Goal: Contribute content: Contribute content

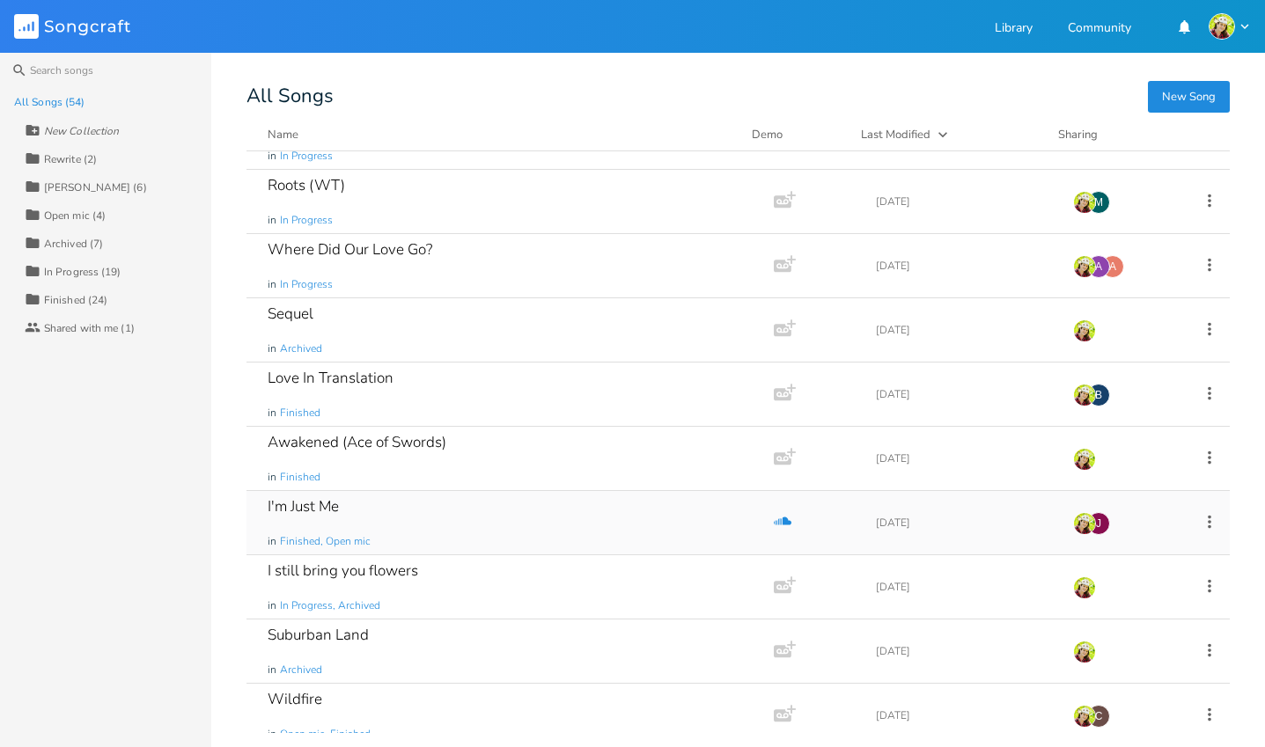
scroll to position [2887, 0]
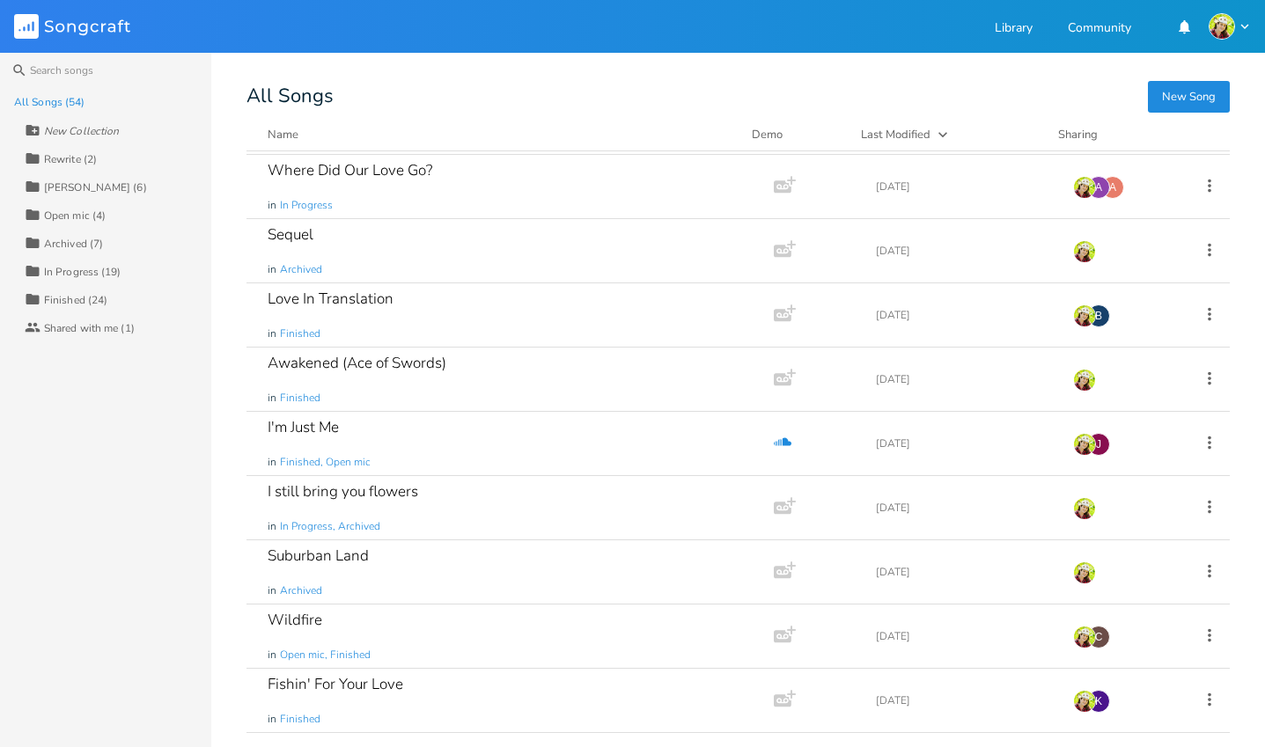
click at [1196, 99] on button "New Song" at bounding box center [1189, 97] width 82 height 32
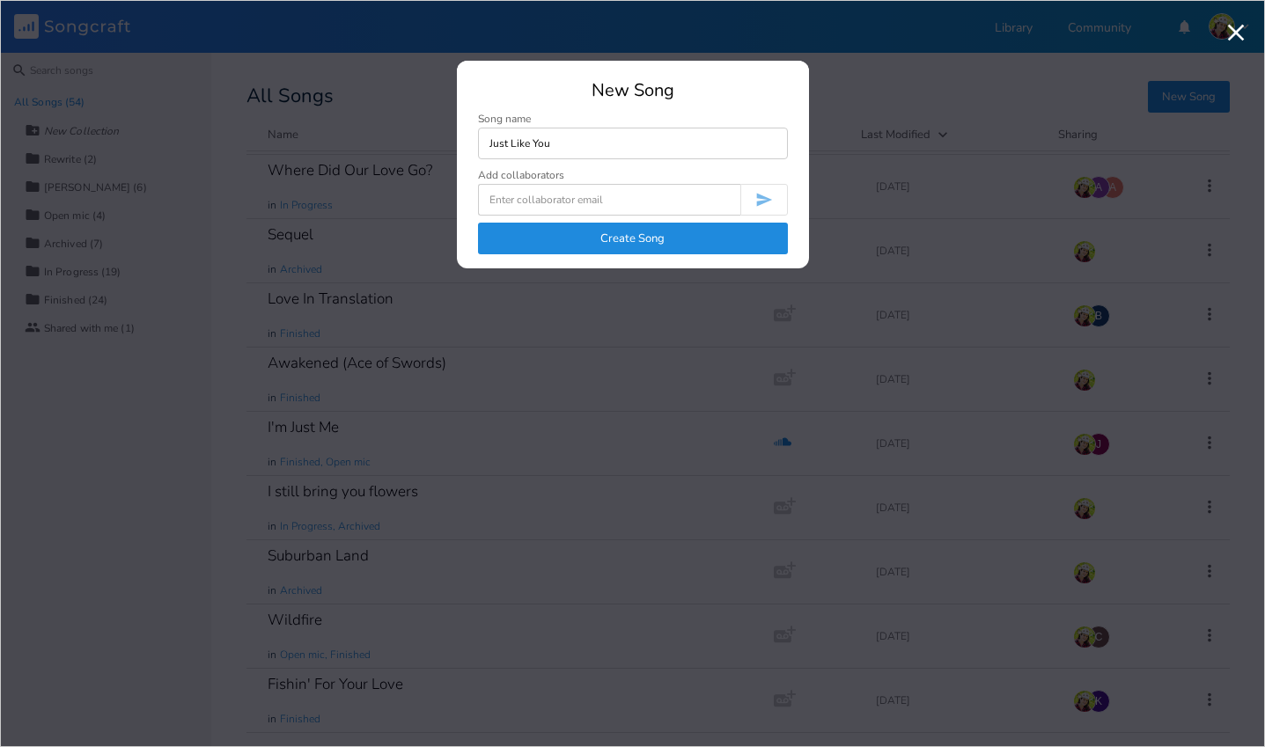
type input "Just Like You"
click at [618, 248] on button "Create Song" at bounding box center [633, 239] width 310 height 32
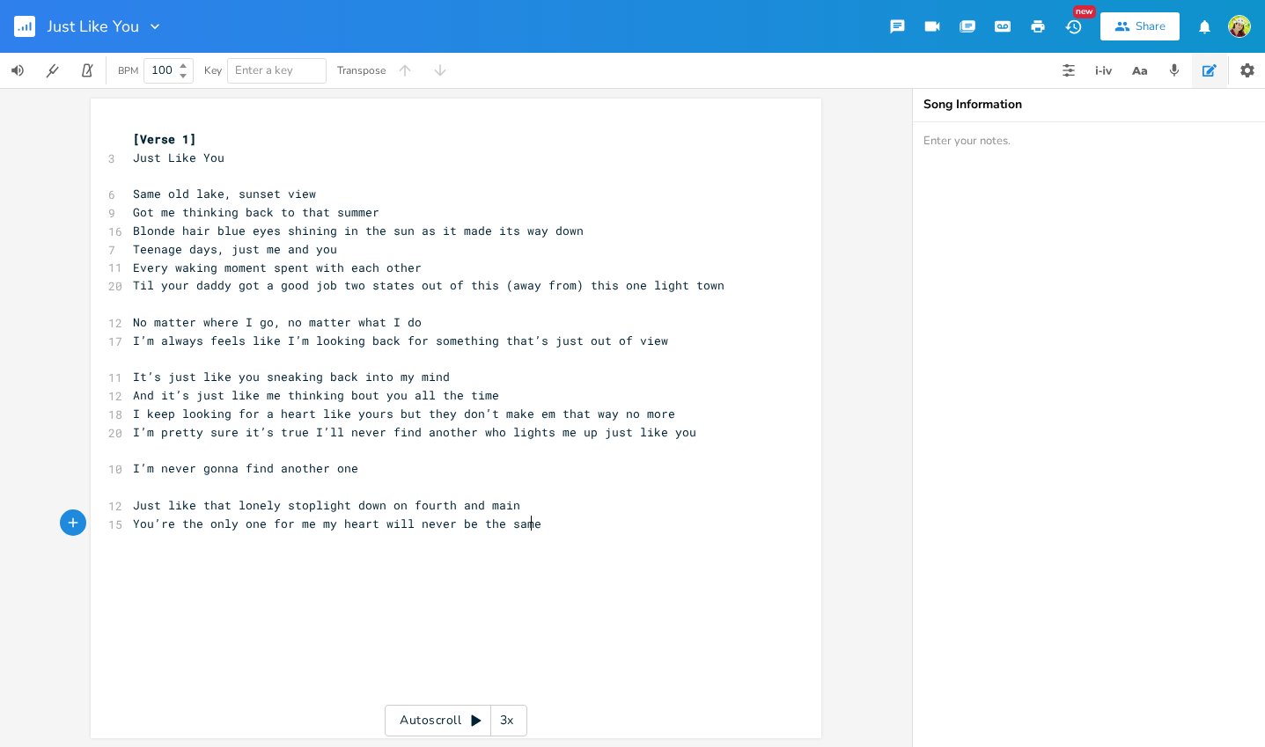
type textarea "Just Like You"
drag, startPoint x: 227, startPoint y: 156, endPoint x: 90, endPoint y: 157, distance: 137.3
click at [91, 157] on div "Just Like You x [Verse 1] 3 Just Like You ​ 6 Same old lake, sunset view 9 Got …" at bounding box center [456, 419] width 730 height 640
click at [129, 197] on pre "Same old lake, sunset view" at bounding box center [446, 194] width 635 height 18
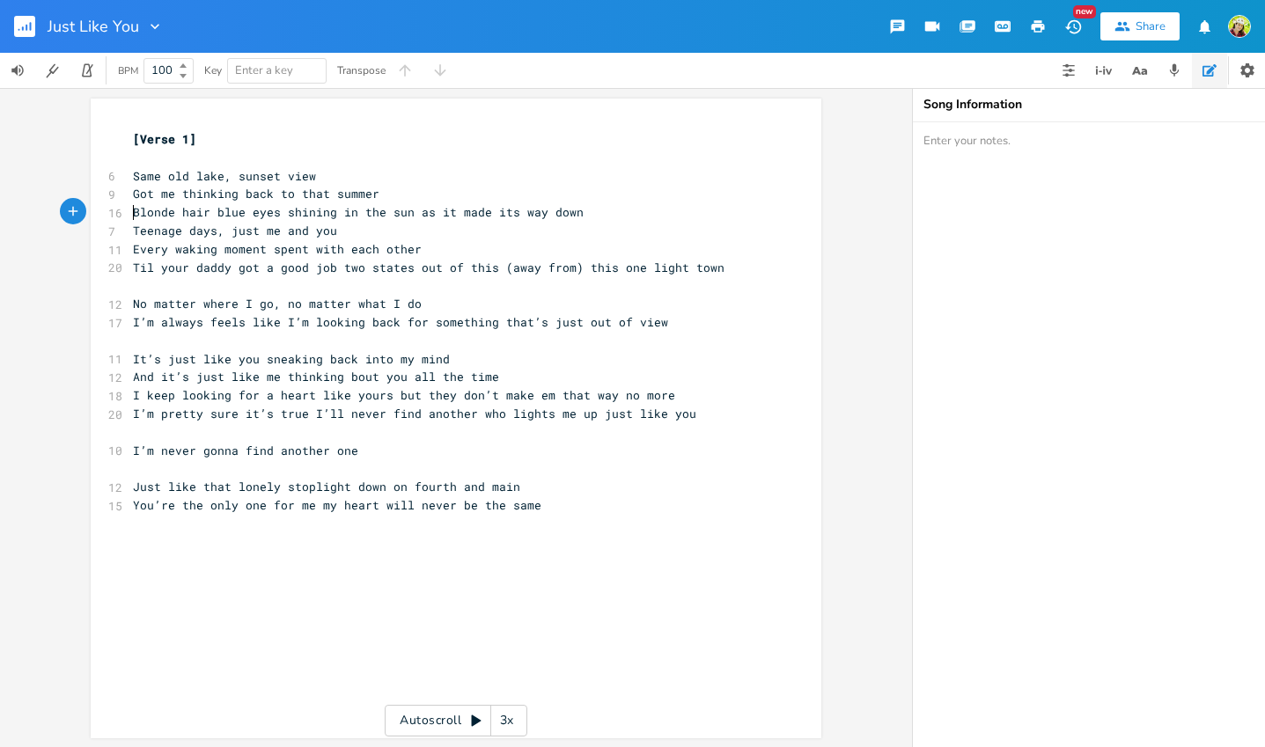
click at [133, 211] on span "Blonde hair blue eyes shining in the sun as it made its way down" at bounding box center [358, 212] width 451 height 16
type textarea "Your b"
click at [245, 213] on span "Your blonde hair blue eyes shining in the sun as it made its way down" at bounding box center [376, 212] width 486 height 16
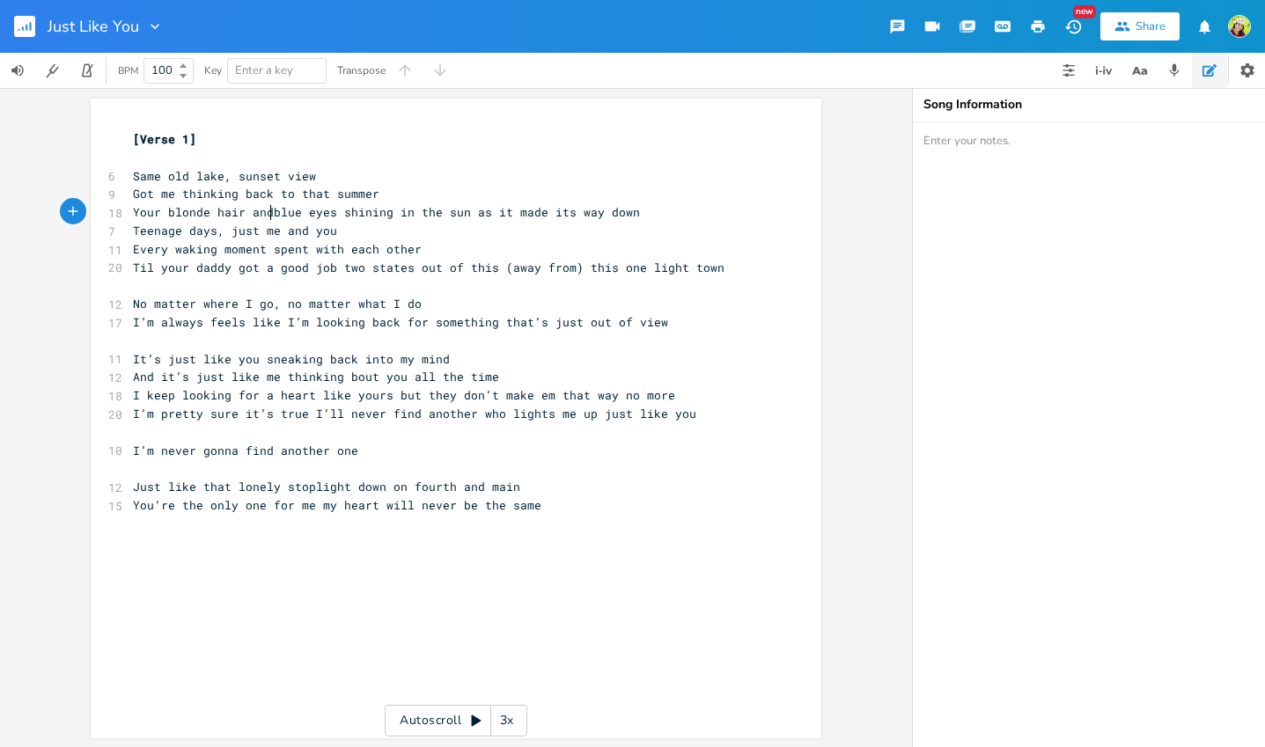
type textarea "and"
click at [170, 251] on span "Every waking moment spent with each other" at bounding box center [277, 249] width 289 height 16
type textarea "("
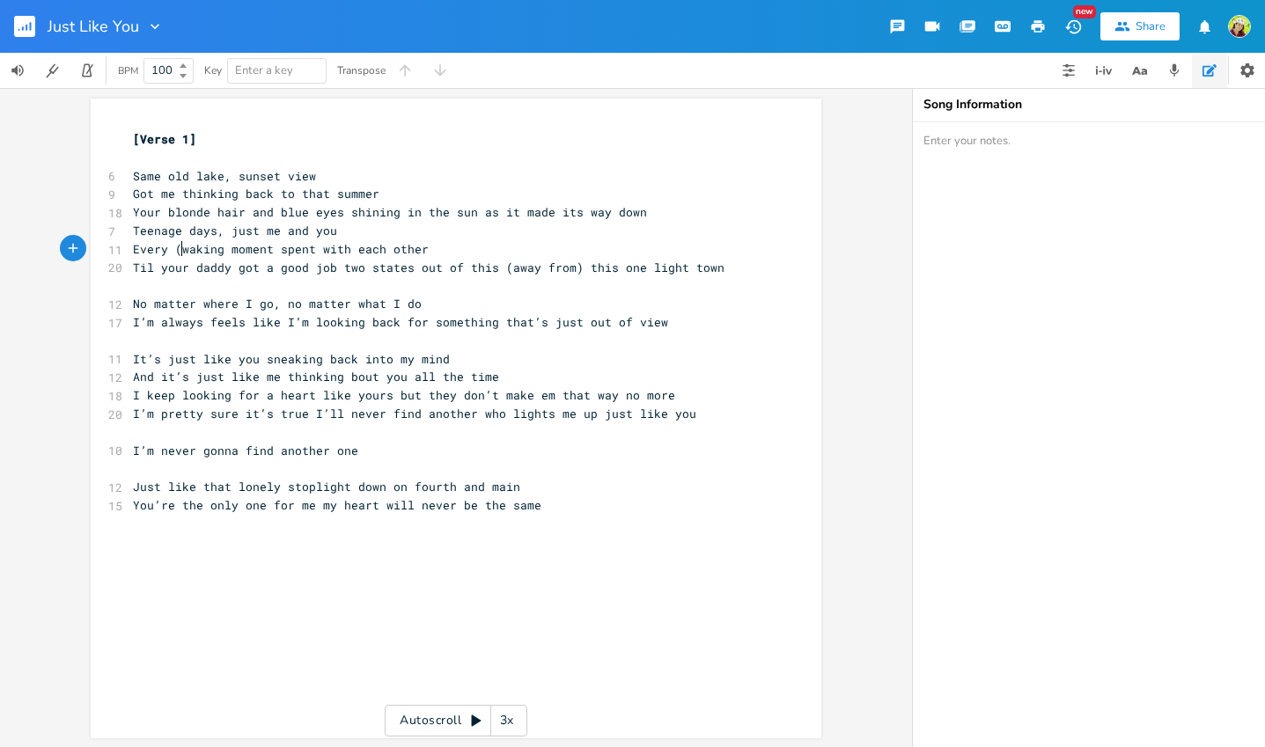
click at [215, 251] on span "Every (waking moment spent with each other" at bounding box center [281, 249] width 296 height 16
type textarea ")"
type textarea "this (away from) this"
drag, startPoint x: 600, startPoint y: 268, endPoint x: 459, endPoint y: 268, distance: 141.7
click at [459, 268] on span "Til your daddy got a good job two states out of this (away from) this one light…" at bounding box center [428, 268] width 591 height 16
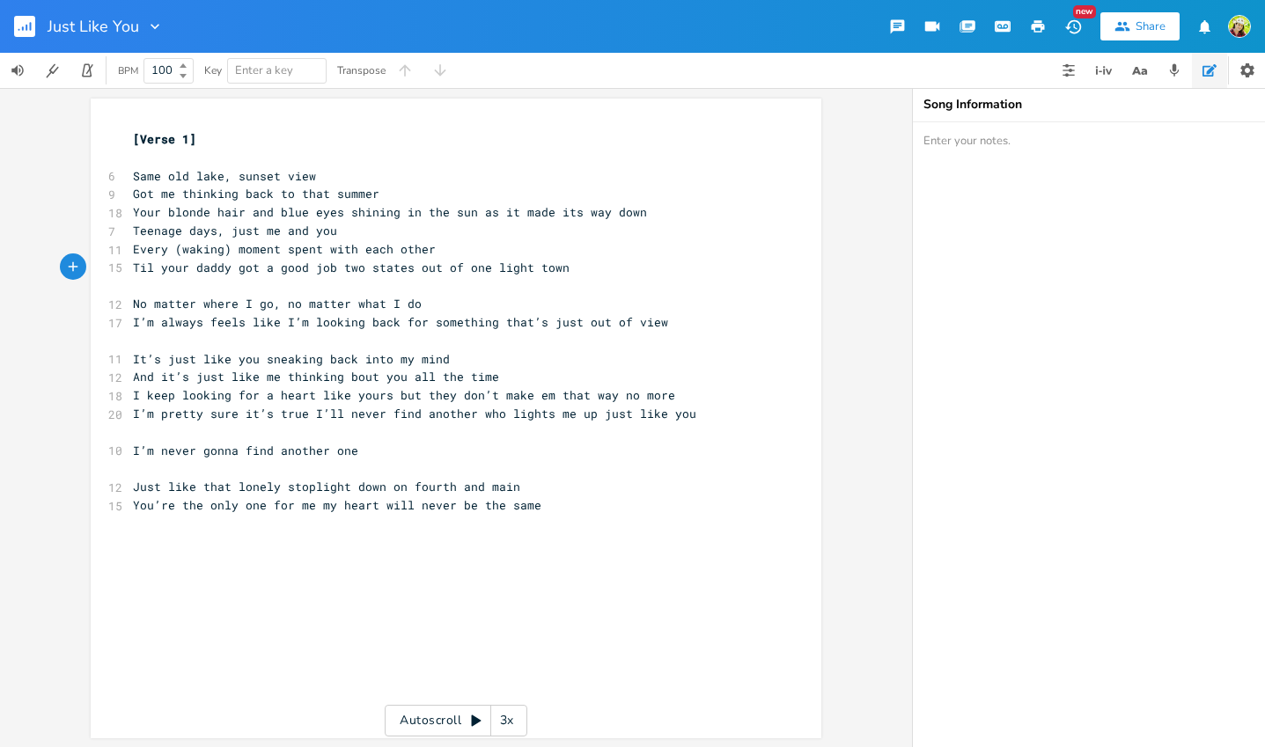
click at [421, 300] on pre "No matter where I go, no matter what I do" at bounding box center [446, 304] width 635 height 18
drag, startPoint x: 348, startPoint y: 303, endPoint x: 278, endPoint y: 298, distance: 69.7
click at [278, 298] on span "No matter where I go, no matter what I do" at bounding box center [277, 304] width 289 height 16
type textarea "or"
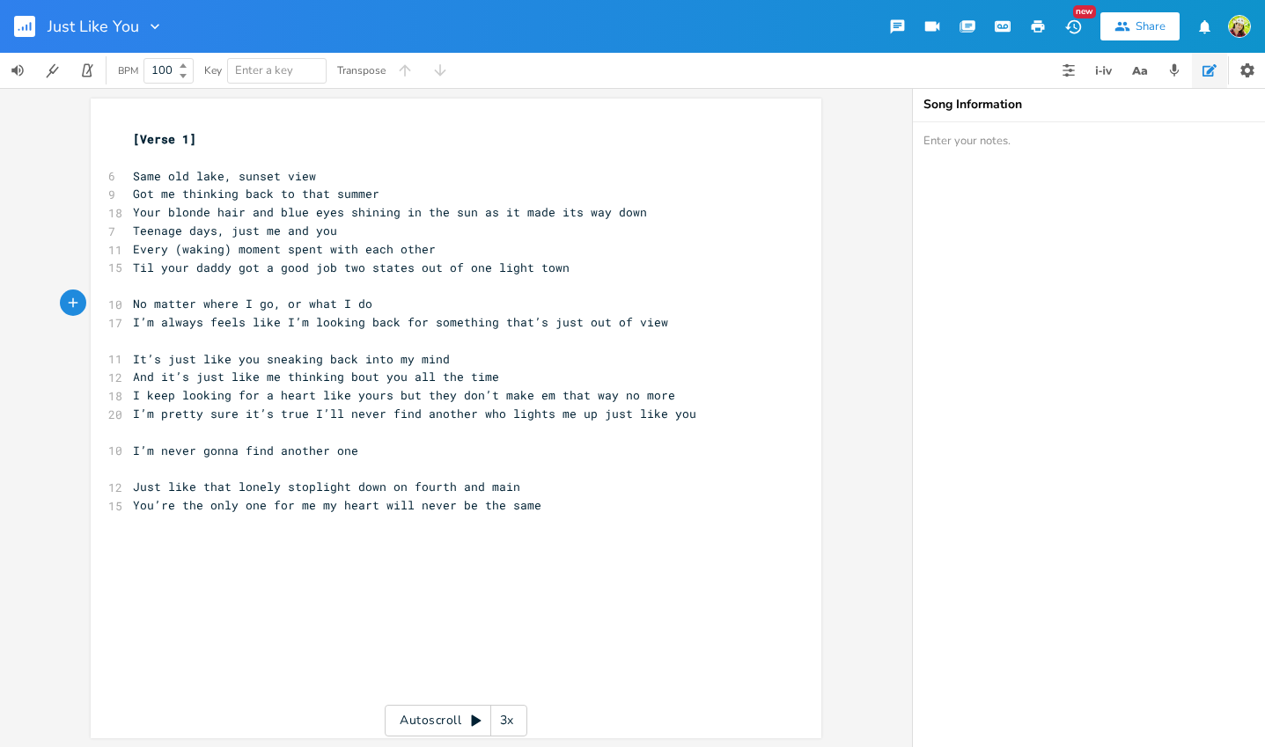
click at [375, 303] on pre "No matter where I go, or what I do" at bounding box center [446, 304] width 635 height 18
type textarea "I'm looking for that girl on the shore"
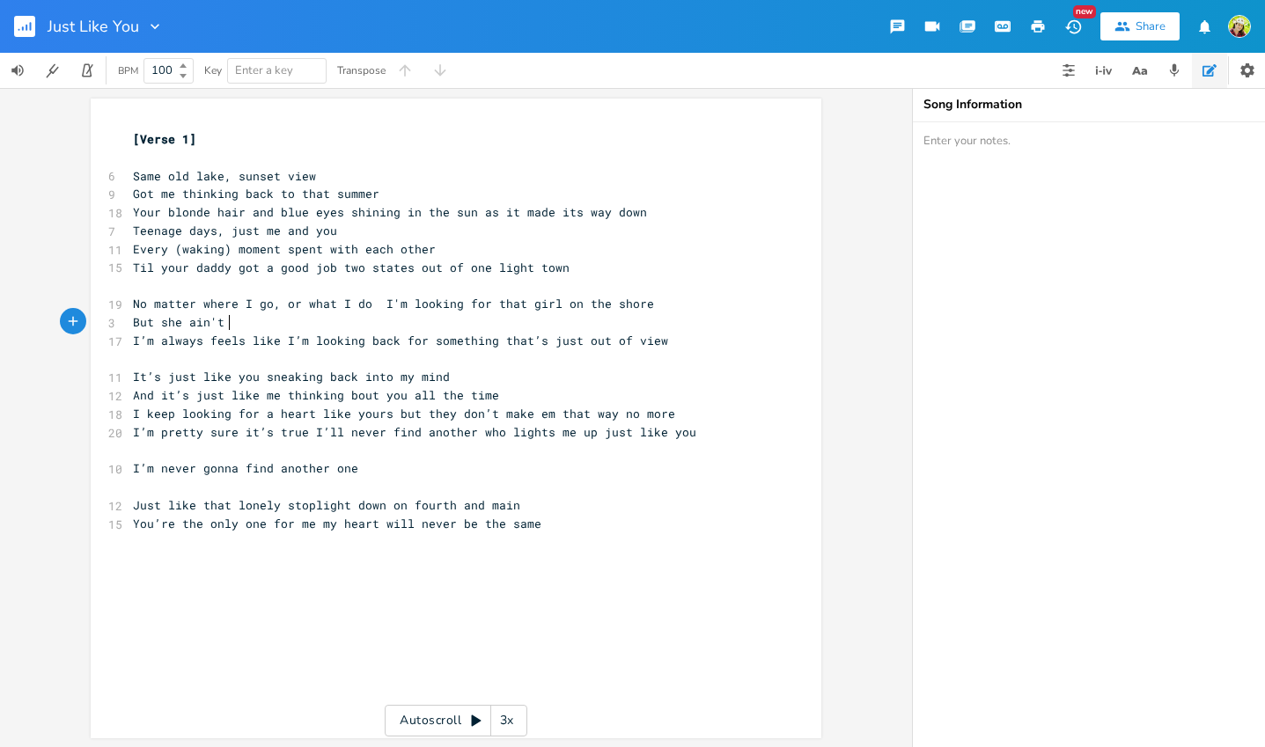
type textarea "But she ain't a"
type textarea "out ther"
type textarea "re a"
type textarea "anymore"
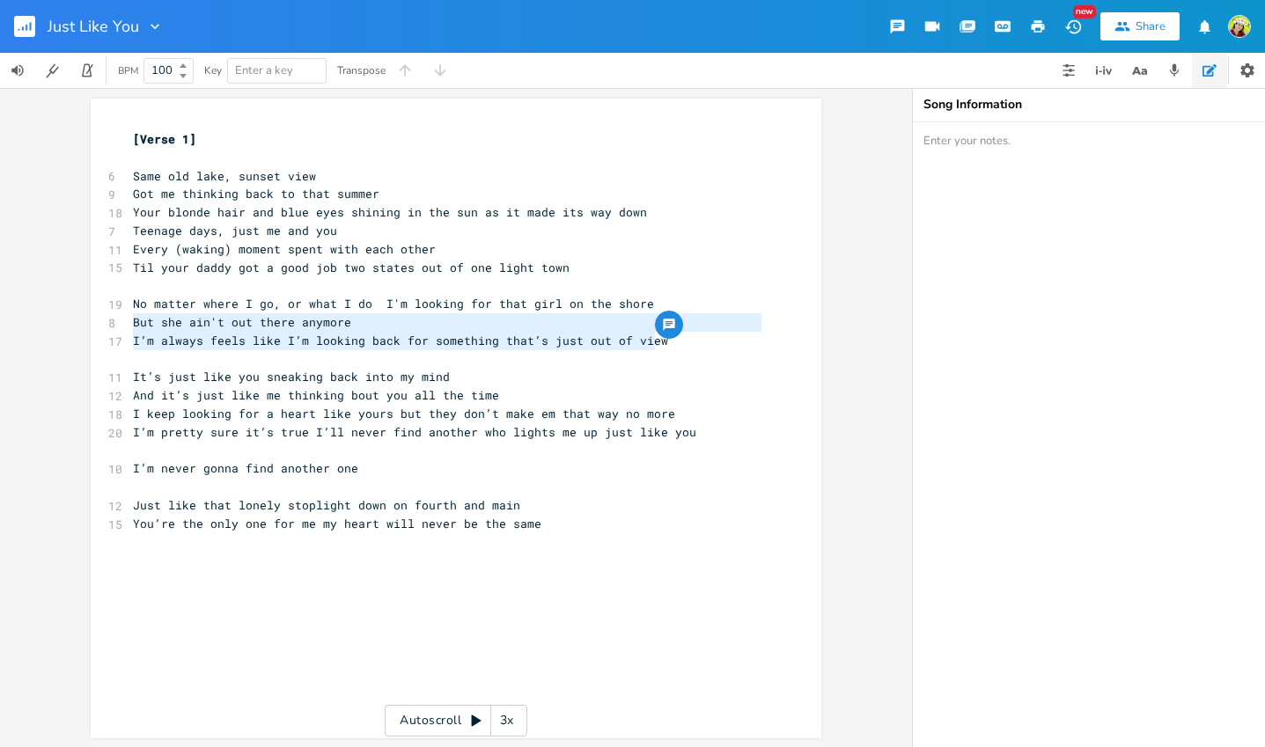
type textarea "I’m always feels like I’m looking back for something that’s just out of view"
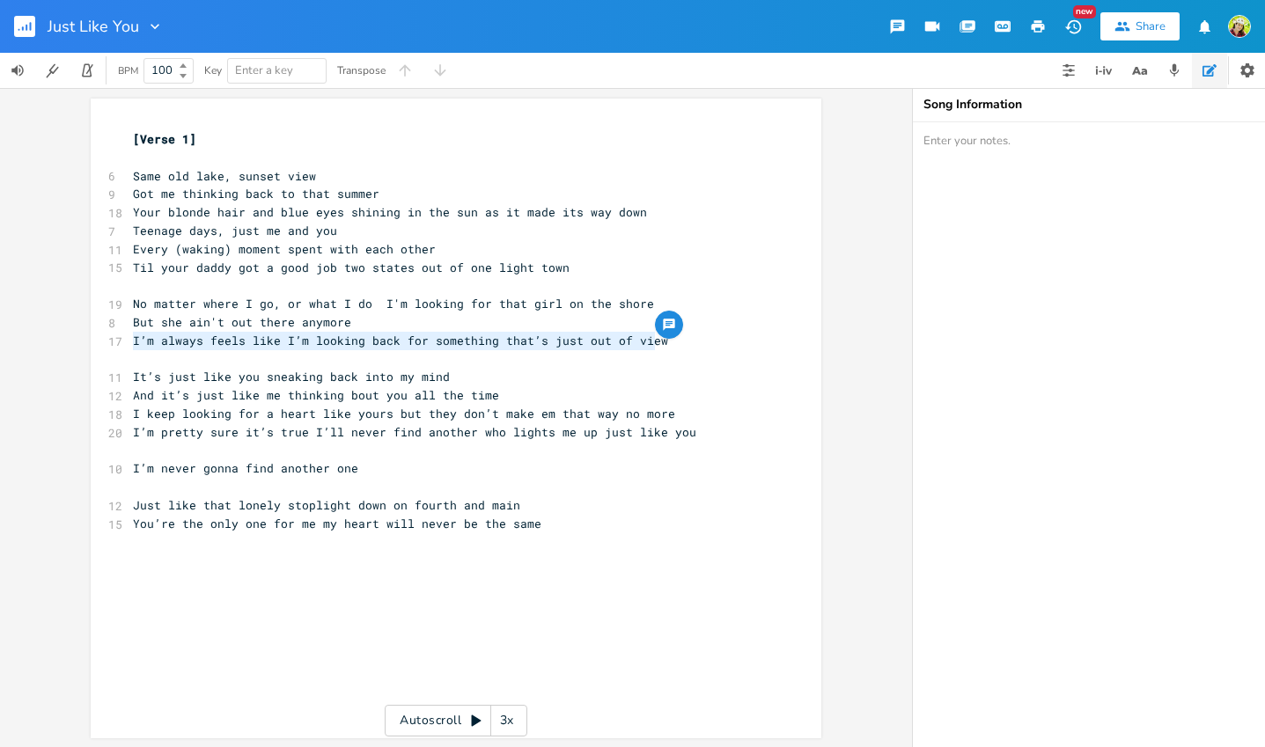
drag, startPoint x: 661, startPoint y: 342, endPoint x: 105, endPoint y: 349, distance: 556.2
click at [105, 349] on div "I’m always feels like I’m looking back for something that’s just out of view x …" at bounding box center [456, 419] width 730 height 640
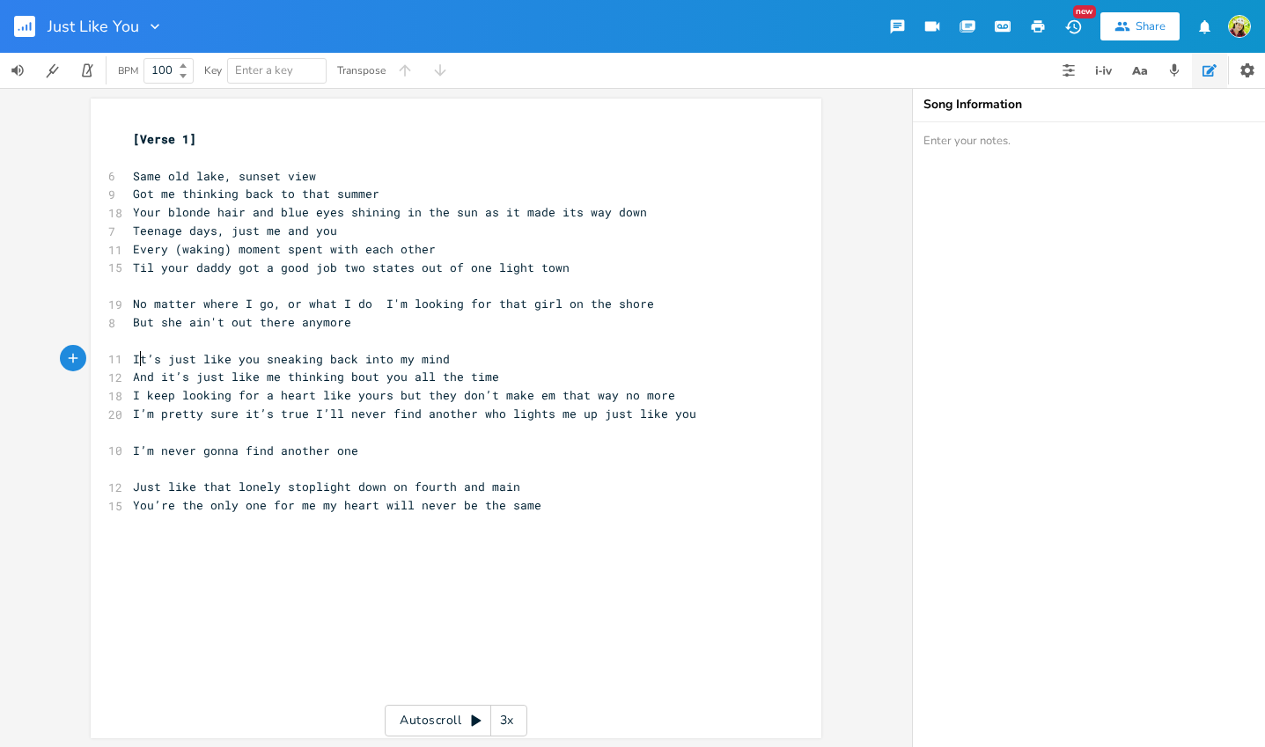
click at [133, 359] on span "It’s just like you sneaking back into my mind" at bounding box center [291, 359] width 317 height 16
type textarea "And i"
type textarea "​"
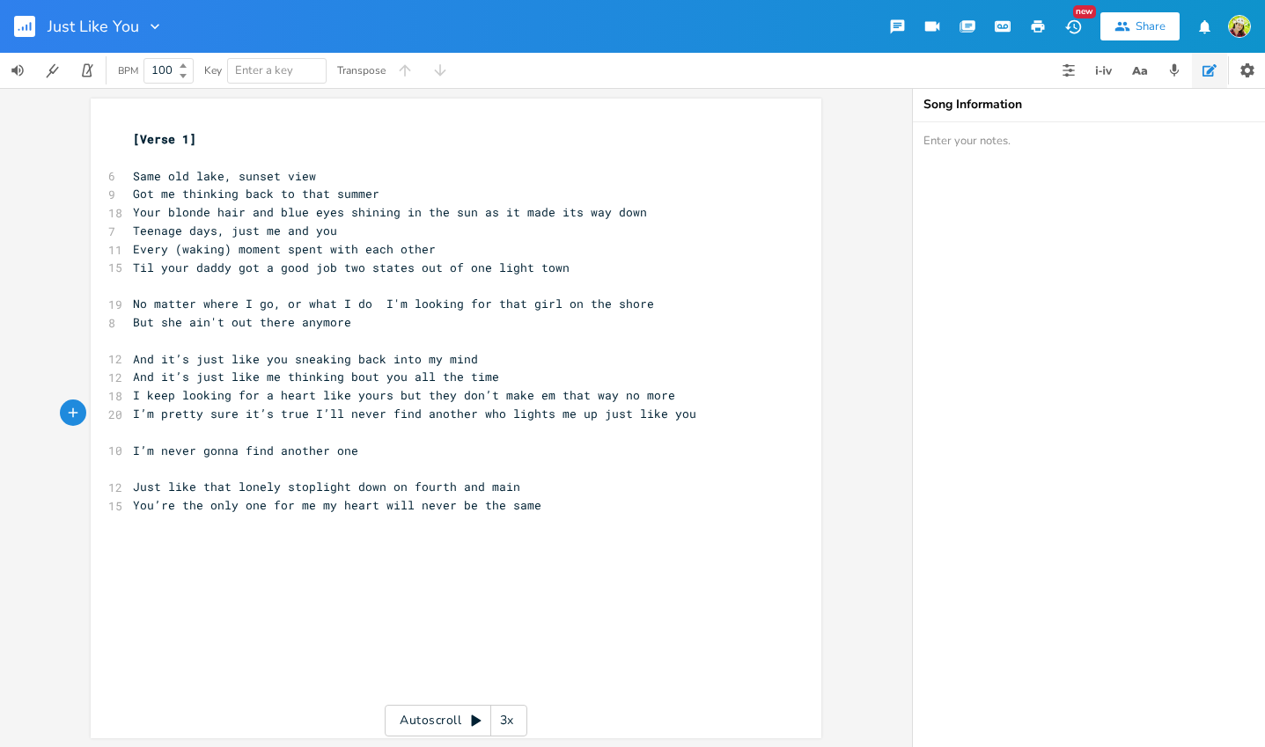
type textarea "​"
click at [342, 376] on span "And it’s just like me thinking bout you all the time" at bounding box center [316, 377] width 366 height 16
type textarea "'"
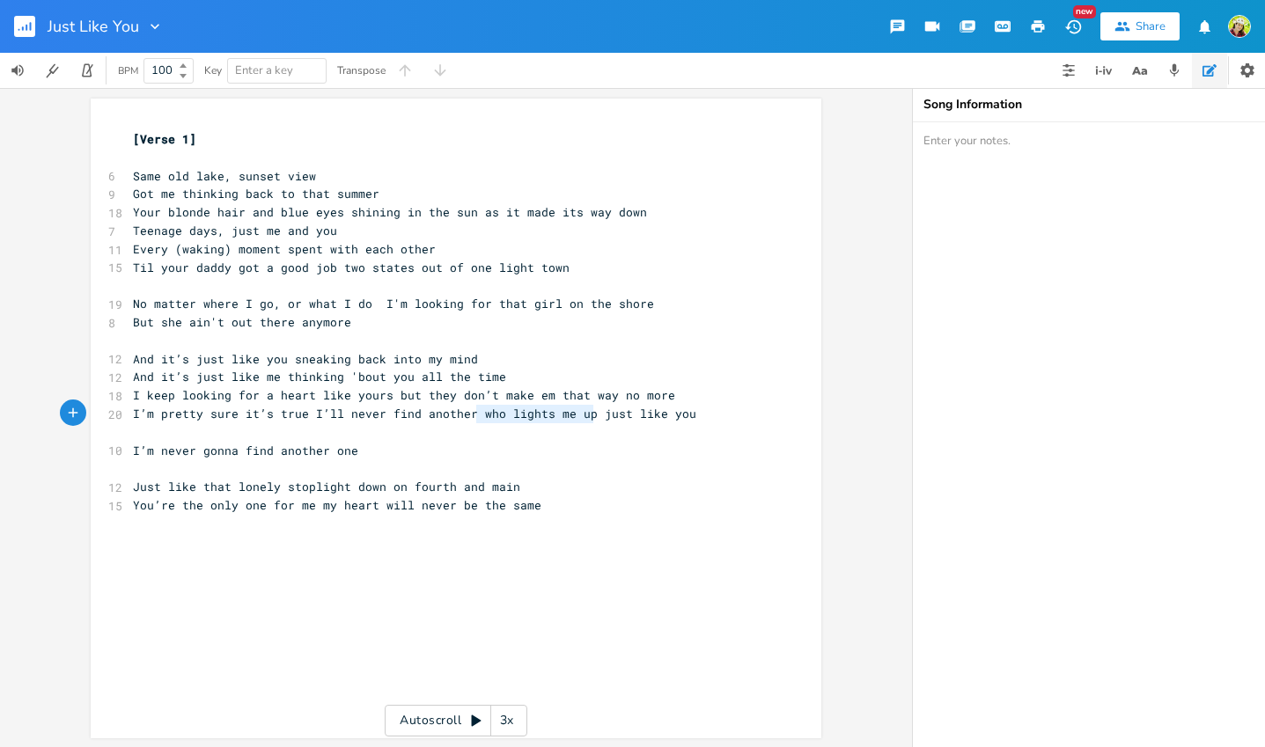
type textarea "who lights me up"
drag, startPoint x: 470, startPoint y: 415, endPoint x: 582, endPoint y: 414, distance: 111.8
click at [582, 414] on span "I’m pretty sure it’s true I’ll never find another who lights me up just like you" at bounding box center [414, 414] width 563 height 16
type textarea "one"
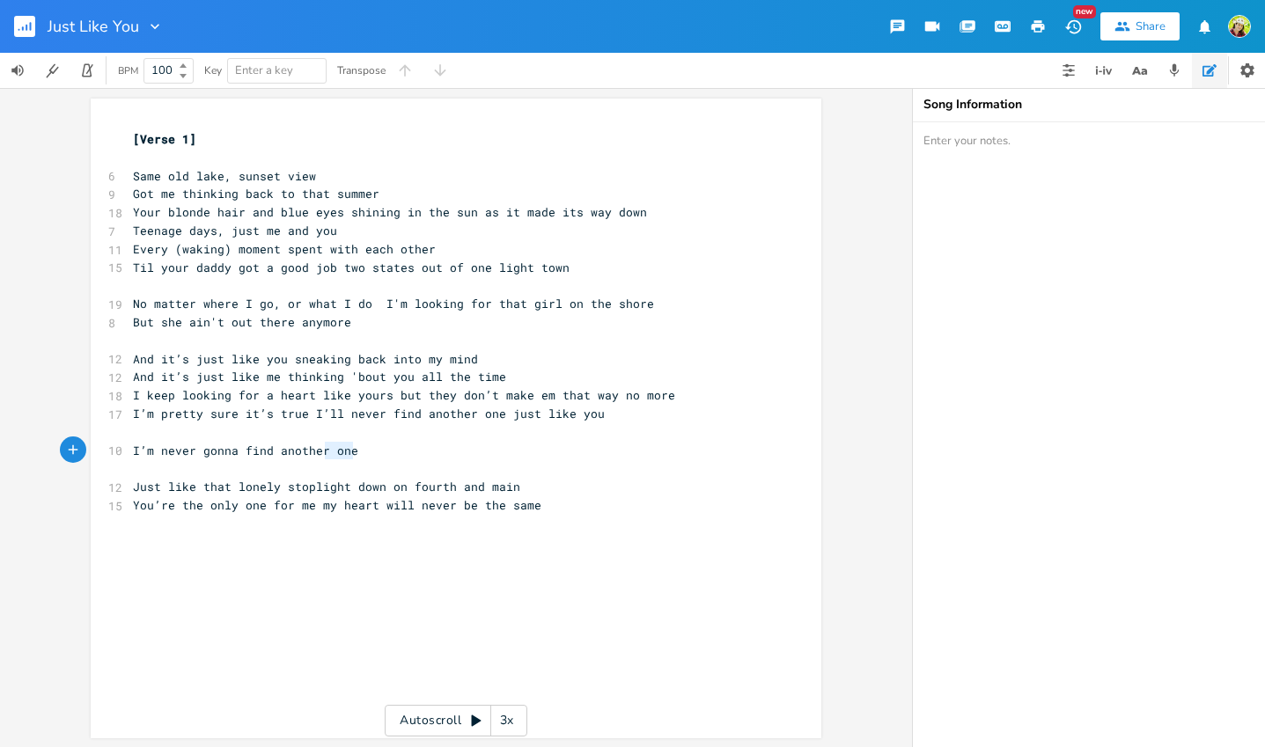
type textarea "another one"
type textarea "I’m never gonna find another one"
drag, startPoint x: 378, startPoint y: 455, endPoint x: 119, endPoint y: 451, distance: 258.8
click at [119, 451] on div "I’m never gonna find another one x [Verse 1] ​ 6 Same old lake, sunset view 9 G…" at bounding box center [456, 419] width 730 height 640
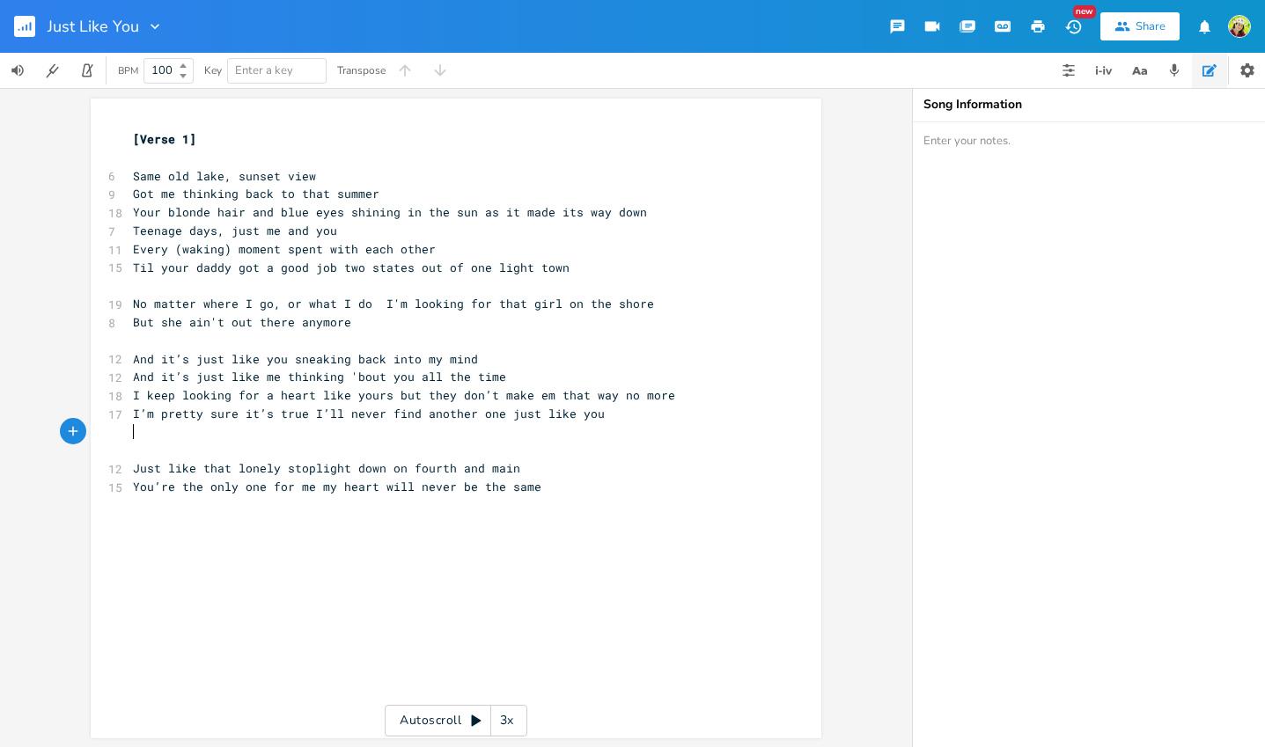
click at [194, 538] on div "x [Verse 1] ​ 6 Same old lake, sunset view 9 Got me thinking back to that summe…" at bounding box center [468, 435] width 679 height 617
click at [180, 436] on pre "​" at bounding box center [446, 431] width 635 height 18
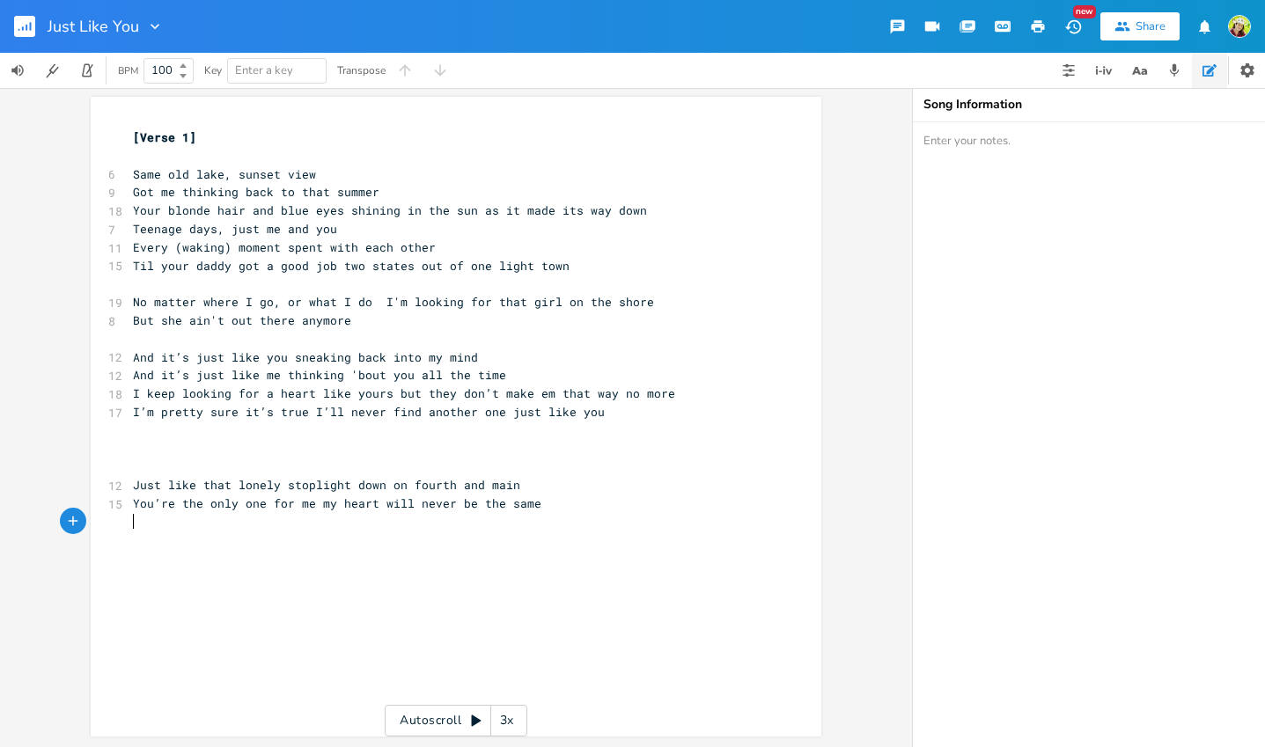
click at [321, 537] on div "x [Verse 1] ​ 6 Same old lake, sunset view 9 Got me thinking back to that summe…" at bounding box center [468, 433] width 679 height 617
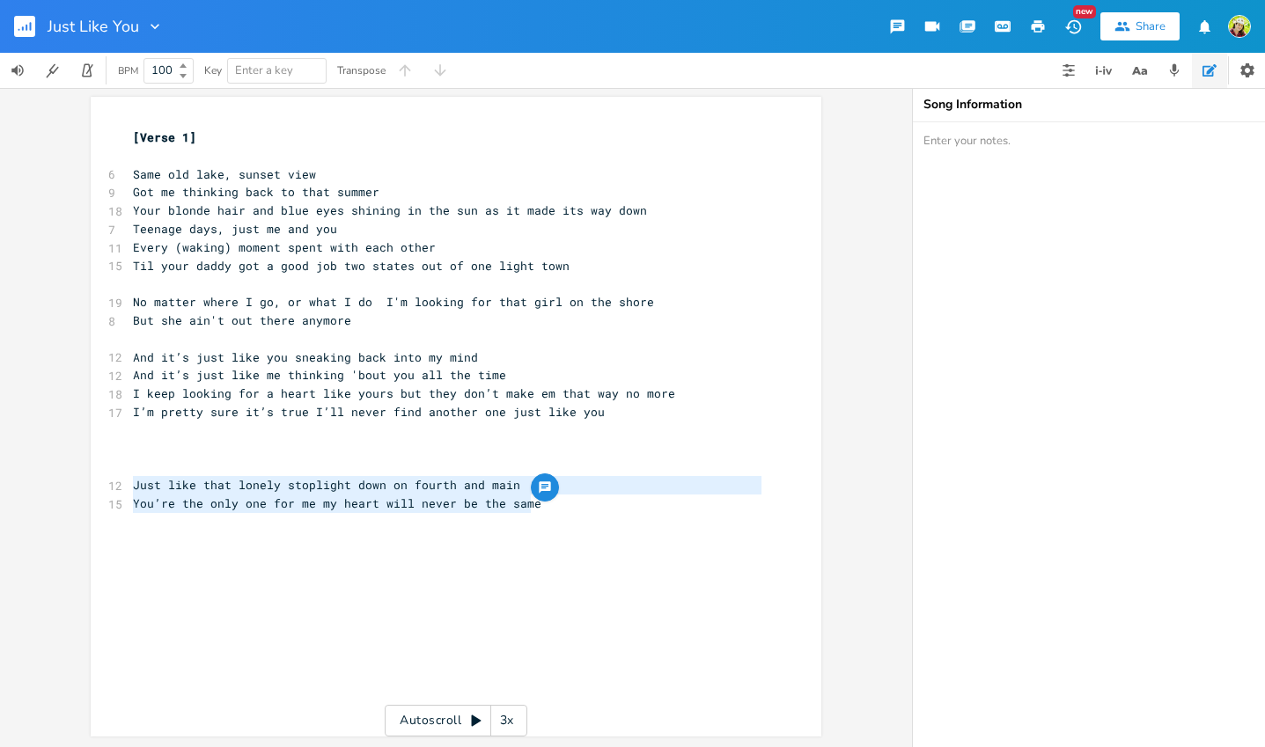
type textarea "Just like that lonely stoplight down on fourth and main You’re the only one for…"
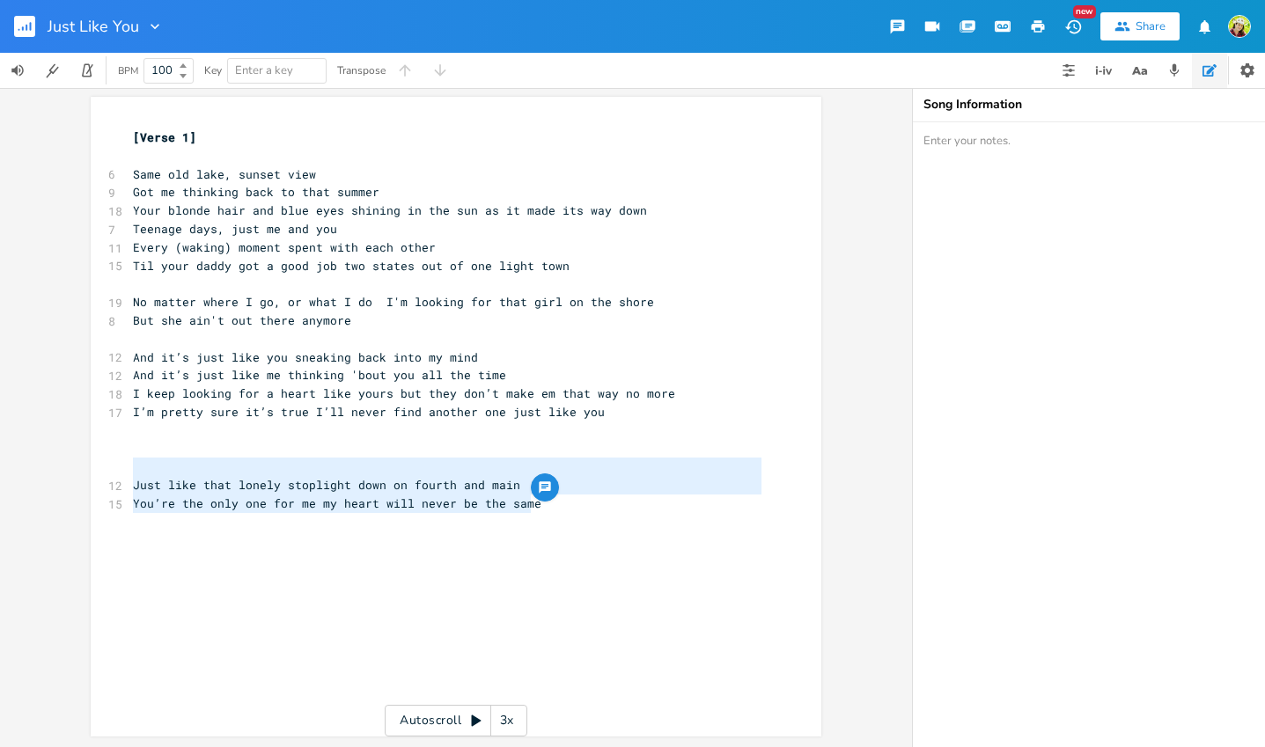
drag, startPoint x: 538, startPoint y: 507, endPoint x: 112, endPoint y: 475, distance: 427.1
click at [112, 475] on div "Just like that lonely stoplight down on fourth and main You’re the only one for…" at bounding box center [456, 417] width 730 height 640
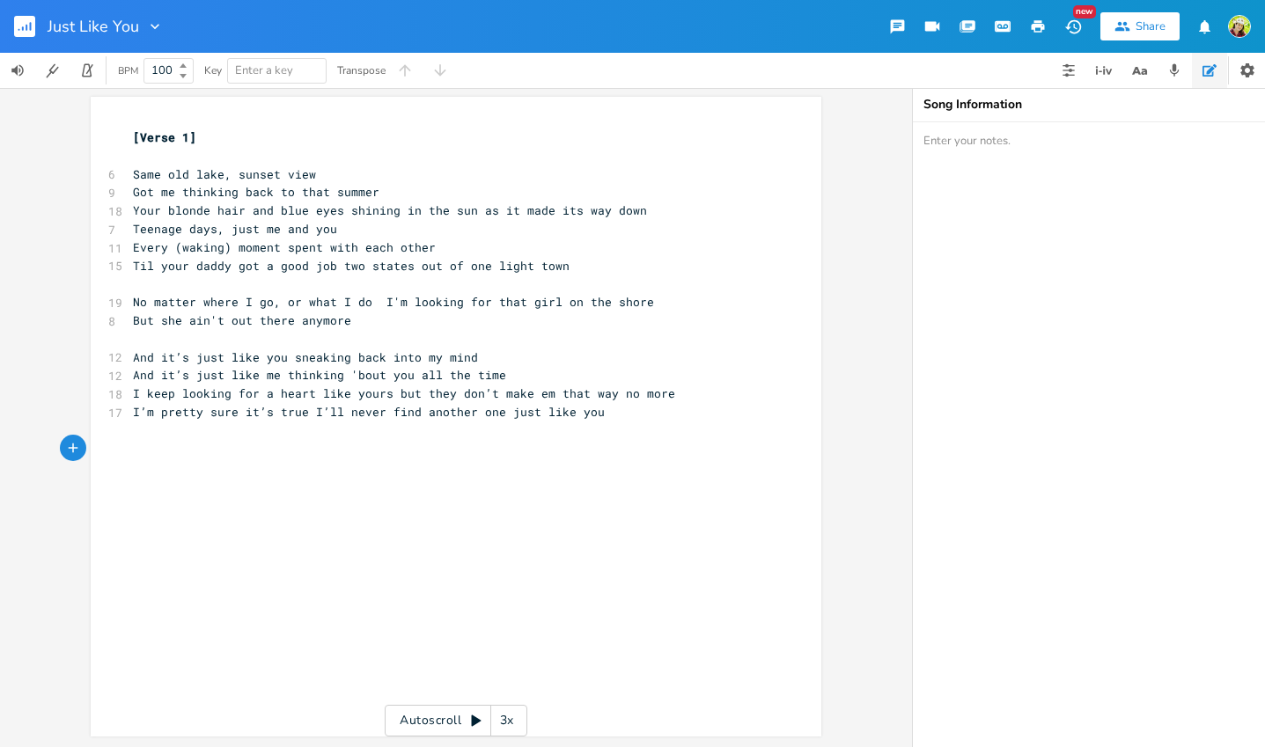
click at [36, 25] on button "button" at bounding box center [31, 26] width 35 height 42
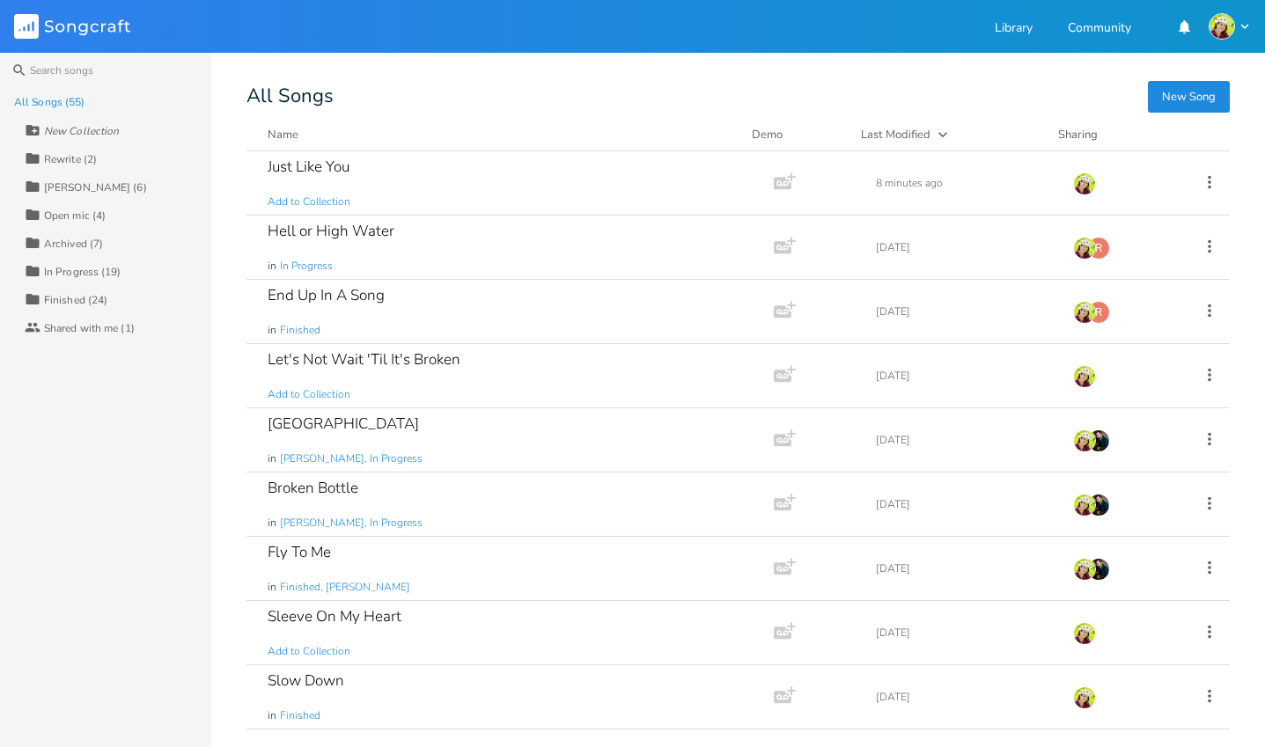
click at [1174, 96] on button "New Song" at bounding box center [1189, 97] width 82 height 32
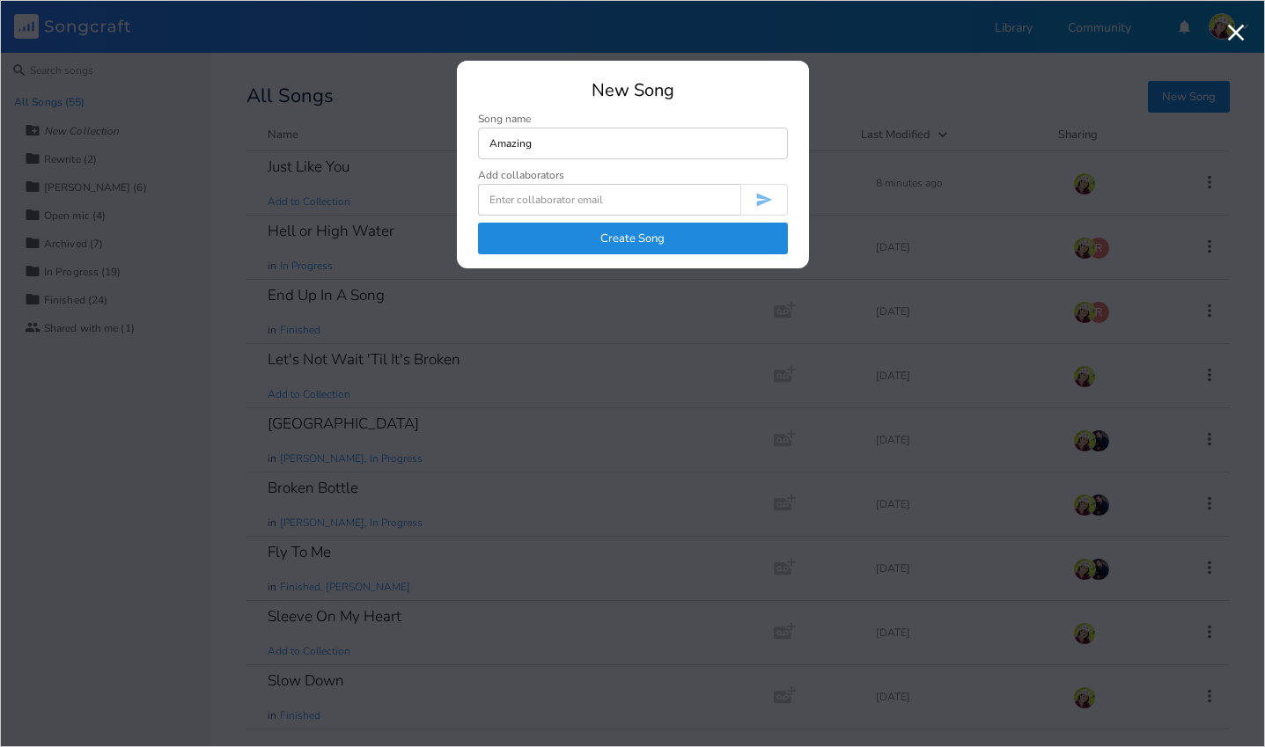
type input "Amazing"
click at [649, 243] on button "Create Song" at bounding box center [633, 239] width 310 height 32
